Goal: Task Accomplishment & Management: Use online tool/utility

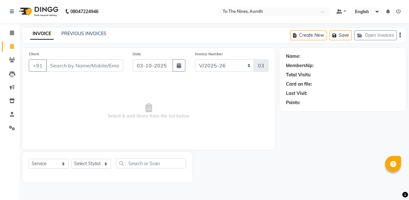
select select "614"
select select "service"
click at [90, 65] on input "Client" at bounding box center [84, 65] width 77 height 12
type input "9"
click at [104, 66] on input "Client" at bounding box center [84, 65] width 77 height 12
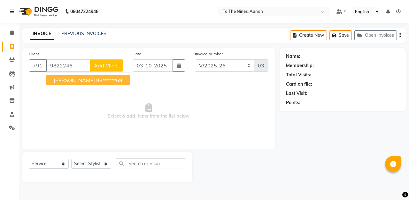
click at [103, 78] on button "[PERSON_NAME] 98******69" at bounding box center [88, 80] width 84 height 10
type input "98******69"
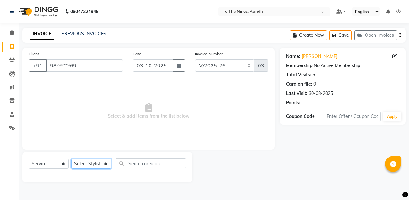
click at [100, 165] on select "Select Stylist [PERSON_NAME] client Nandini Nano [PERSON_NAME] Reception [PERSO…" at bounding box center [91, 164] width 40 height 10
select select "55208"
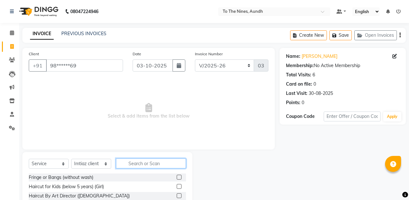
click at [138, 163] on input "text" at bounding box center [151, 164] width 70 height 10
type input "[MEDICAL_DATA]"
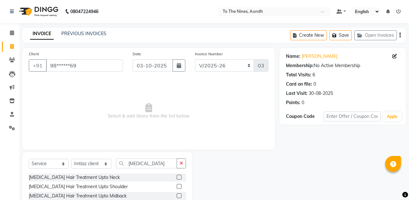
click at [180, 196] on label at bounding box center [179, 195] width 5 height 5
click at [180, 196] on input "checkbox" at bounding box center [179, 196] width 4 height 4
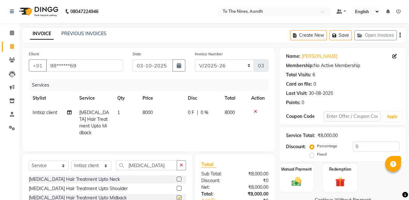
checkbox input "false"
click at [194, 112] on span "0 F" at bounding box center [191, 112] width 6 height 7
select select "55208"
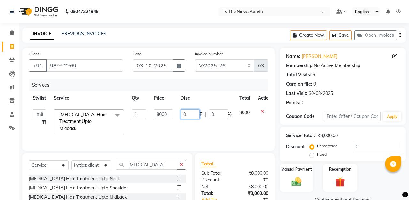
click at [195, 115] on input "0" at bounding box center [190, 114] width 19 height 10
type input "2500"
click at [214, 89] on div "Services" at bounding box center [151, 85] width 244 height 12
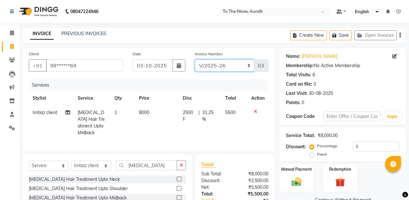
select select "4339"
type input "0196"
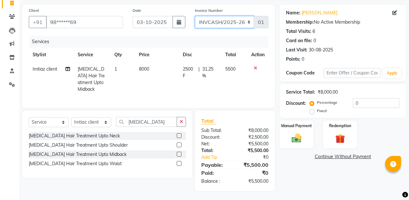
scroll to position [42, 0]
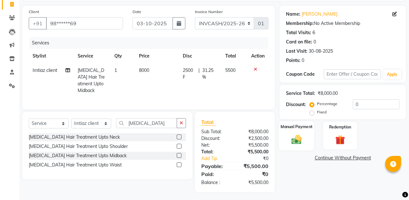
click at [303, 145] on img at bounding box center [296, 140] width 17 height 12
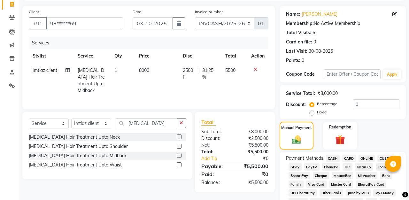
click at [331, 157] on span "CASH" at bounding box center [333, 158] width 14 height 7
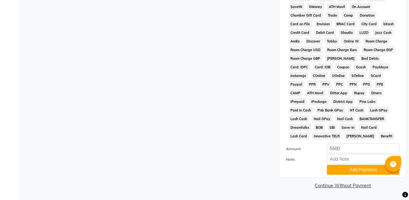
scroll to position [280, 0]
click at [358, 168] on button "Add Payment" at bounding box center [363, 170] width 73 height 10
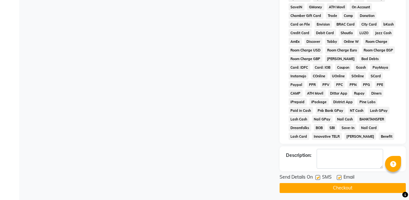
click at [363, 187] on button "Checkout" at bounding box center [343, 188] width 126 height 10
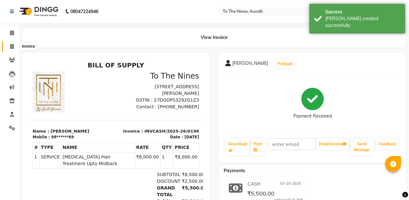
click at [9, 45] on span at bounding box center [11, 46] width 11 height 7
select select "614"
select select "service"
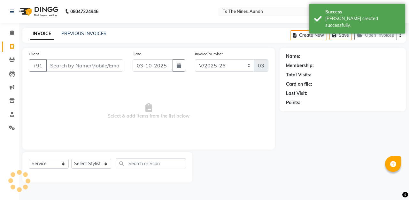
click at [72, 60] on input "Client" at bounding box center [84, 65] width 77 height 12
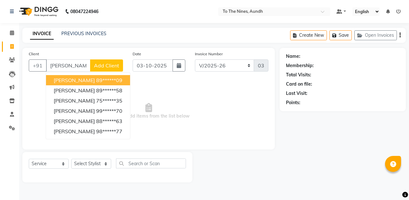
click at [96, 78] on ngb-highlight "89******09" at bounding box center [109, 80] width 26 height 6
type input "89******09"
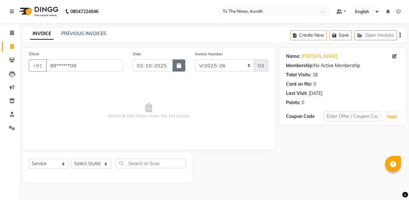
click at [178, 65] on icon "button" at bounding box center [179, 65] width 4 height 5
select select "10"
select select "2025"
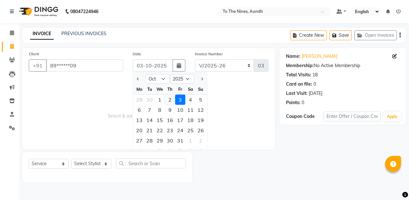
click at [170, 100] on div "2" at bounding box center [170, 100] width 10 height 10
type input "02-10-2025"
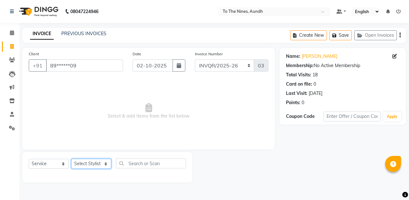
select select "55208"
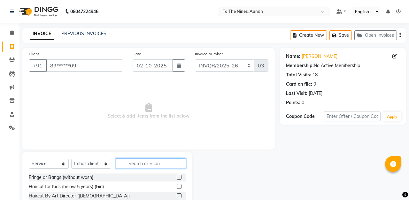
click at [149, 164] on input "text" at bounding box center [151, 164] width 70 height 10
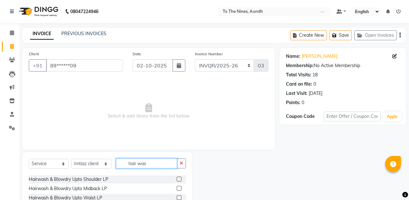
scroll to position [123, 0]
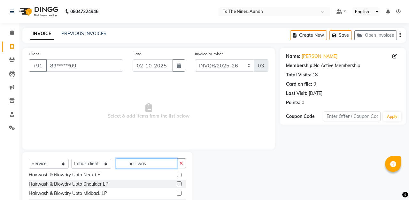
type input "hair was"
click at [181, 192] on label at bounding box center [179, 193] width 5 height 5
click at [181, 192] on input "checkbox" at bounding box center [179, 194] width 4 height 4
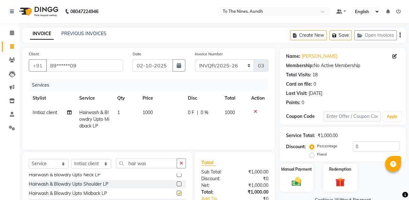
checkbox input "false"
click at [194, 114] on div "0 F | 0 %" at bounding box center [202, 112] width 29 height 7
select select "55208"
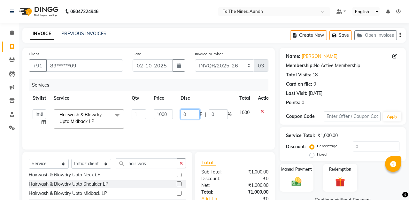
click at [193, 117] on input "0" at bounding box center [190, 114] width 19 height 10
type input "500"
click at [205, 79] on div "Client +91 89******09 Date [DATE] Invoice Number INVQR/2025-26 INVCASH/2025-26 …" at bounding box center [148, 99] width 253 height 102
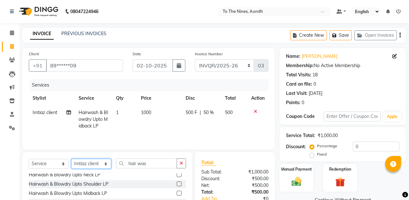
select select "59105"
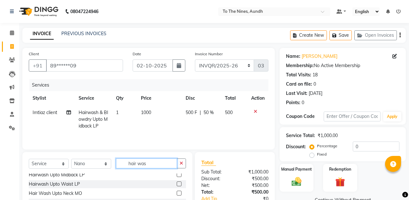
click at [168, 161] on input "hair was" at bounding box center [146, 164] width 61 height 10
type input "h"
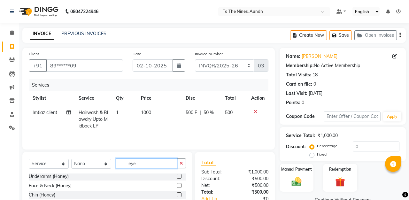
scroll to position [0, 0]
type input "eye"
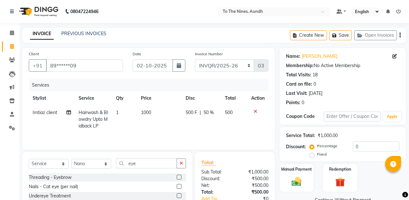
click at [179, 177] on label at bounding box center [179, 177] width 5 height 5
click at [179, 177] on input "checkbox" at bounding box center [179, 178] width 4 height 4
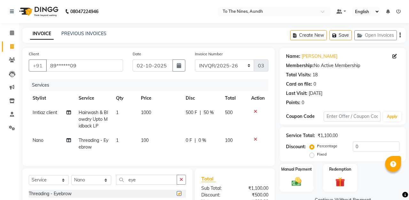
checkbox input "false"
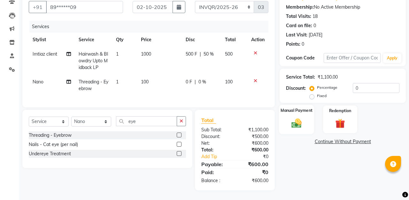
click at [301, 121] on img at bounding box center [296, 123] width 17 height 12
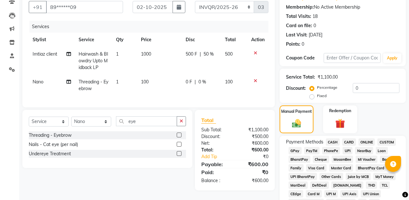
click at [295, 150] on span "GPay" at bounding box center [295, 150] width 13 height 7
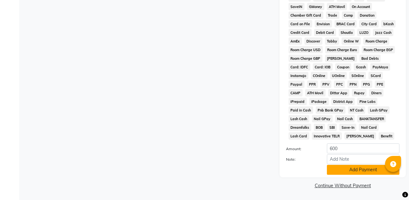
scroll to position [280, 0]
click at [356, 169] on button "Add Payment" at bounding box center [363, 170] width 73 height 10
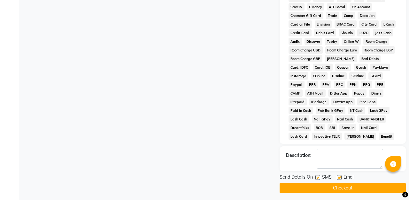
click at [366, 185] on button "Checkout" at bounding box center [343, 188] width 126 height 10
